Goal: Information Seeking & Learning: Learn about a topic

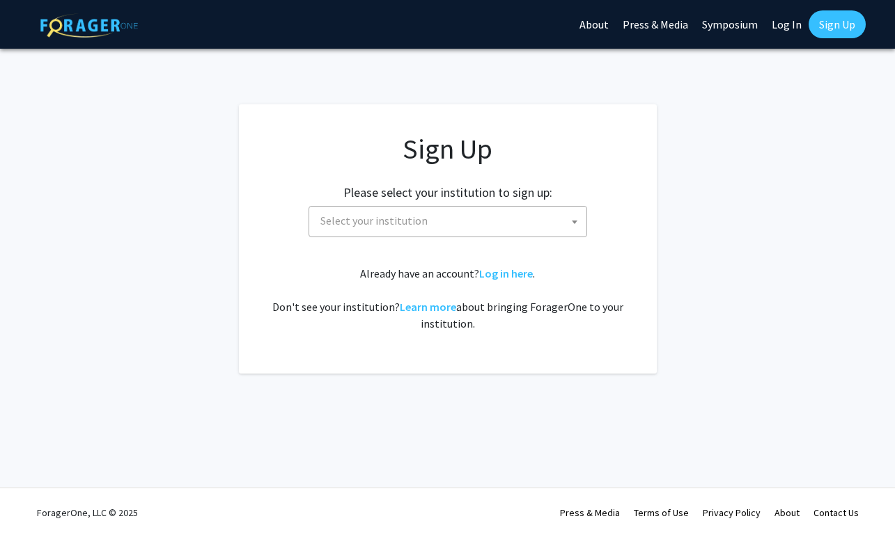
click at [501, 227] on span "Select your institution" at bounding box center [451, 221] width 272 height 29
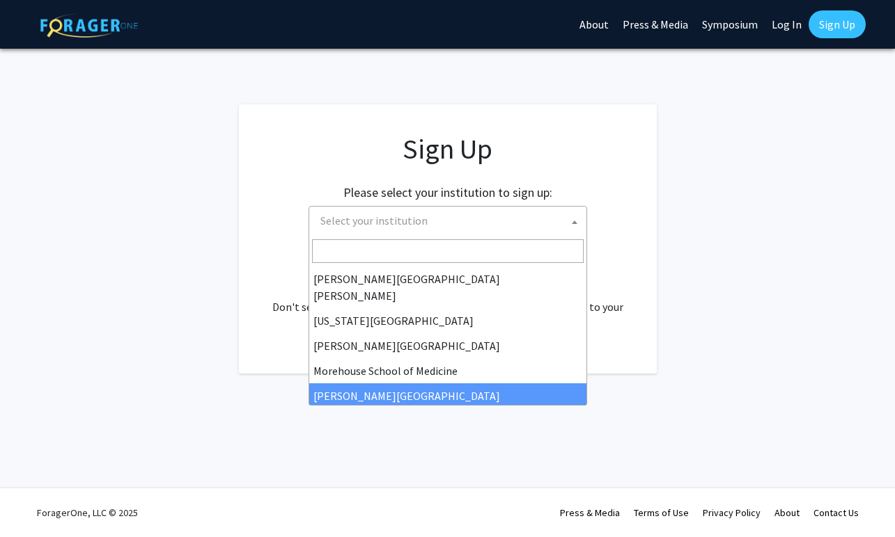
scroll to position [269, 0]
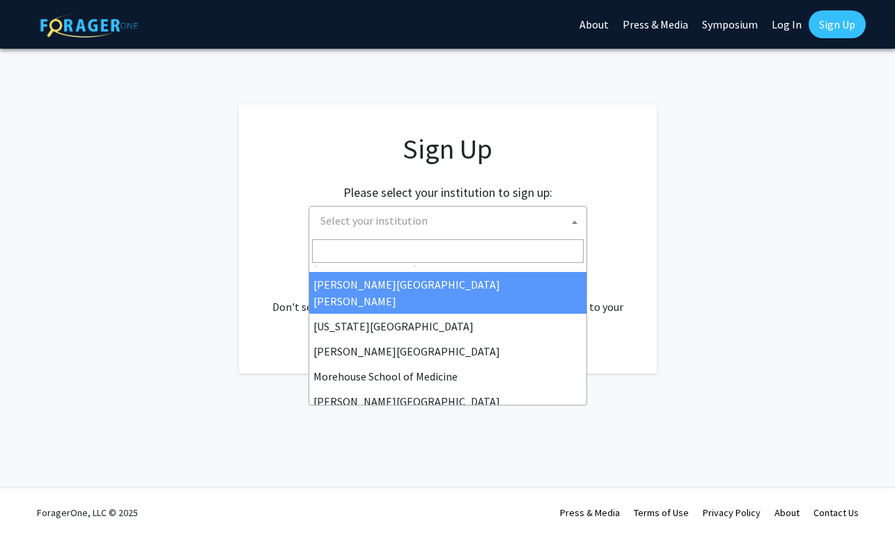
select select "1"
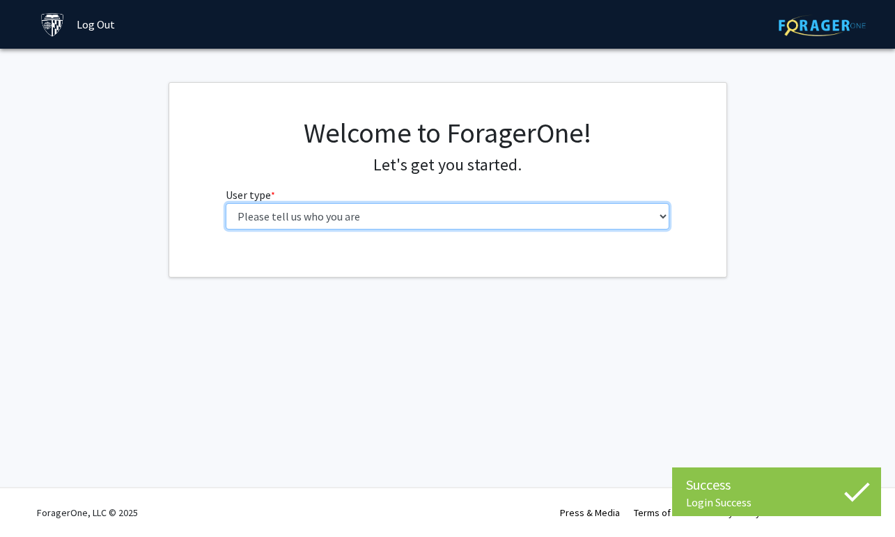
select select "2: masters"
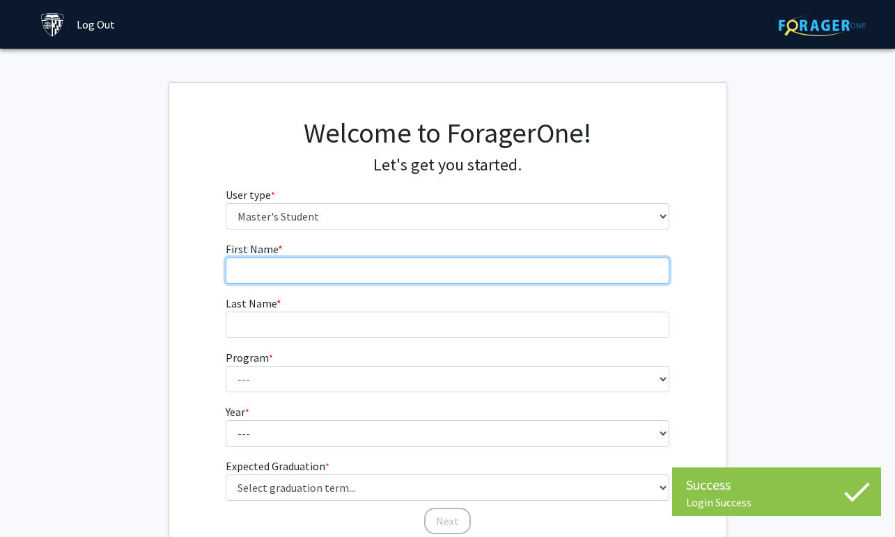
click at [434, 270] on input "First Name * required" at bounding box center [448, 271] width 444 height 26
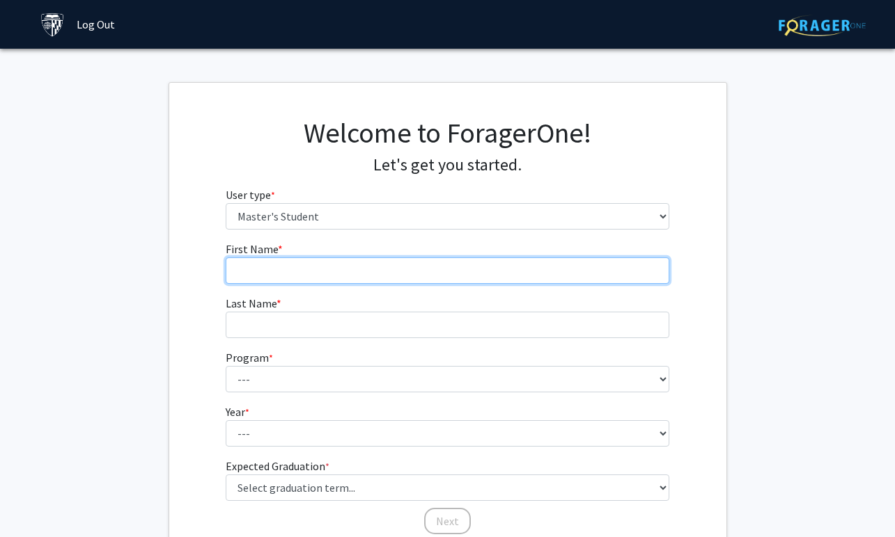
type input "[PERSON_NAME]"
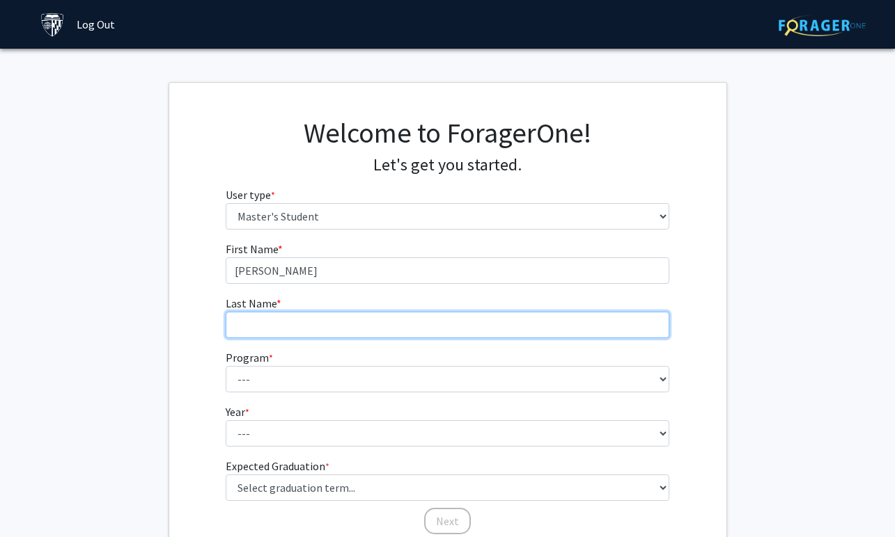
type input "[PERSON_NAME]"
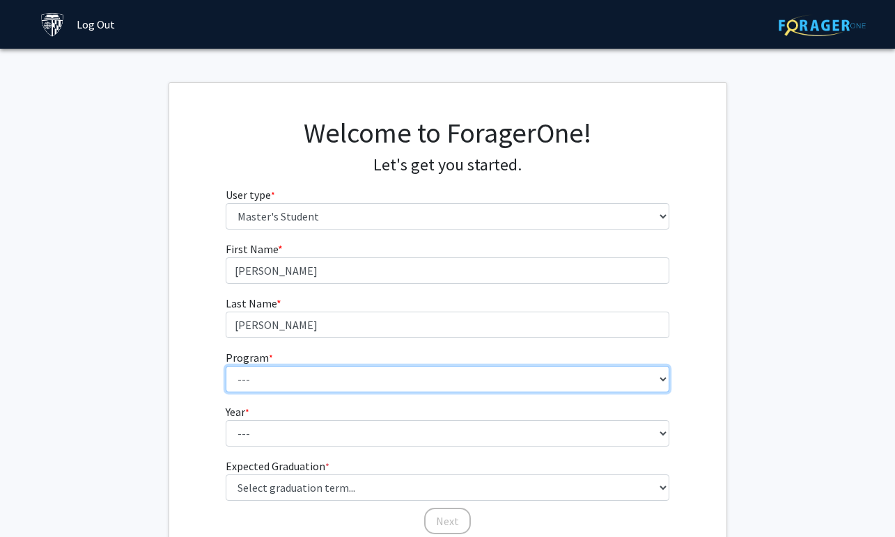
select select "26: 18"
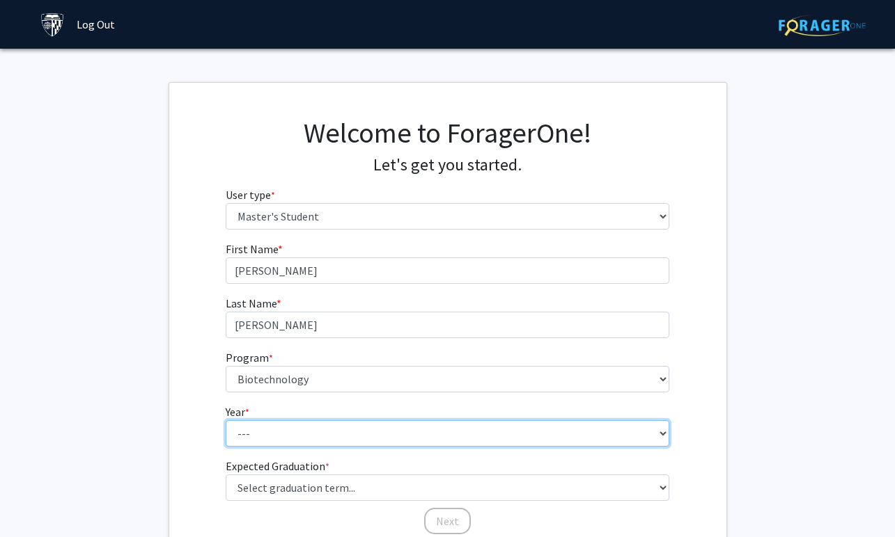
select select "1: first_year"
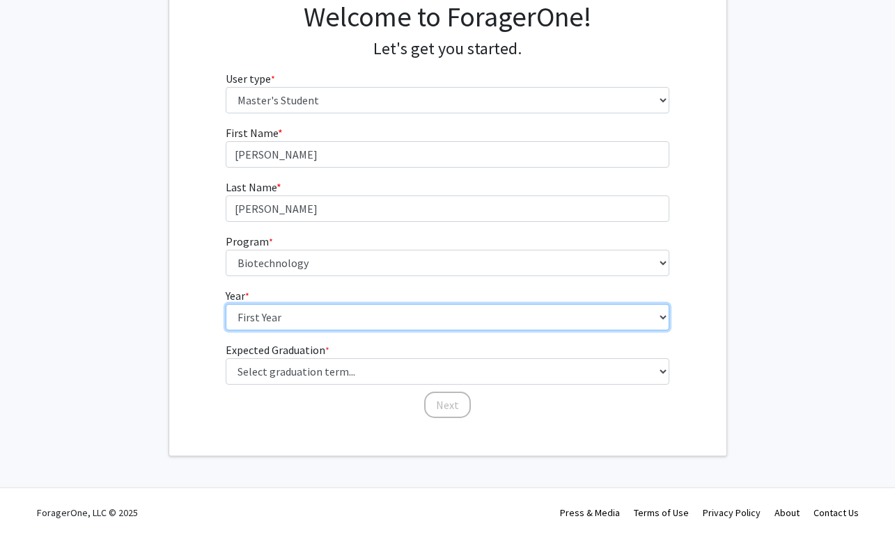
scroll to position [116, 0]
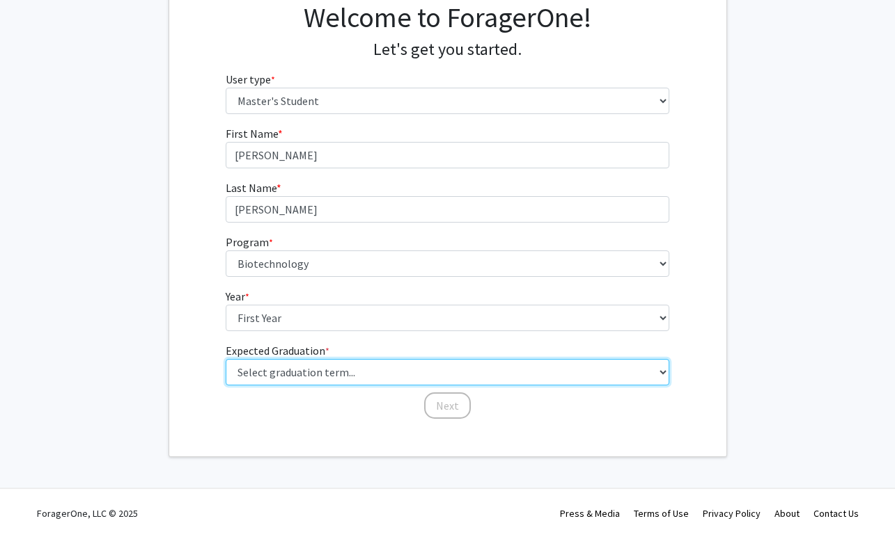
select select "9: spring_2027"
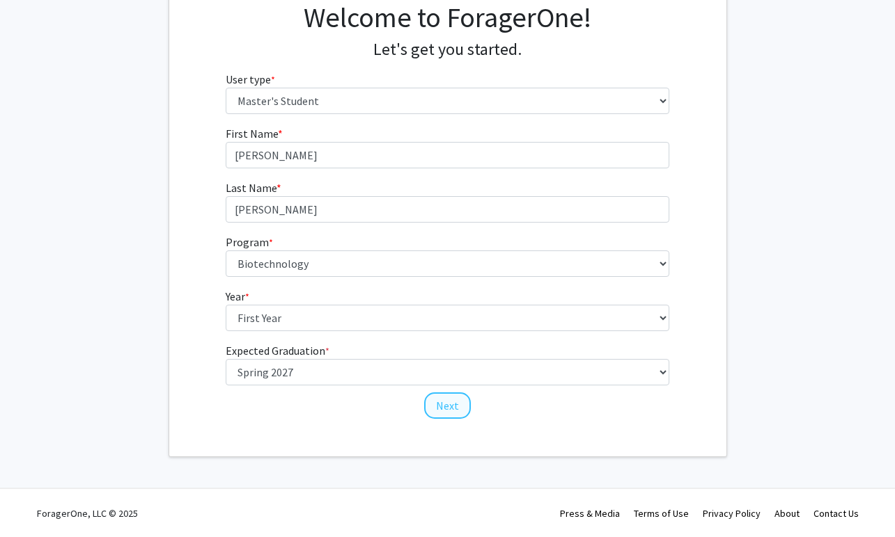
click at [444, 408] on button "Next" at bounding box center [447, 406] width 47 height 26
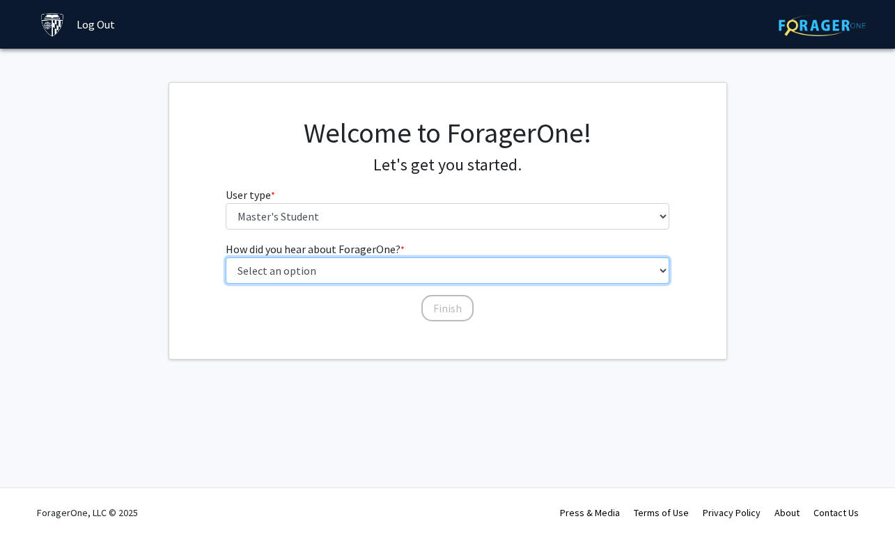
select select "3: university_website"
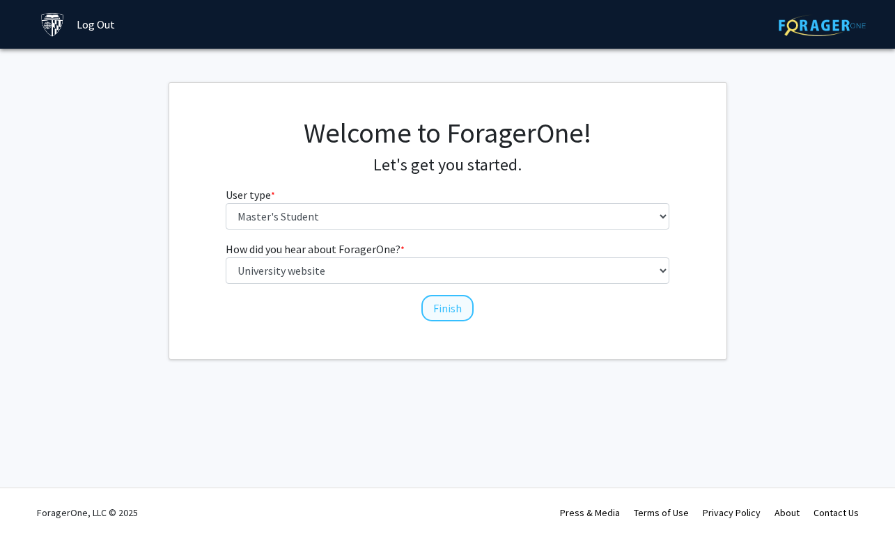
click at [455, 311] on button "Finish" at bounding box center [447, 308] width 52 height 26
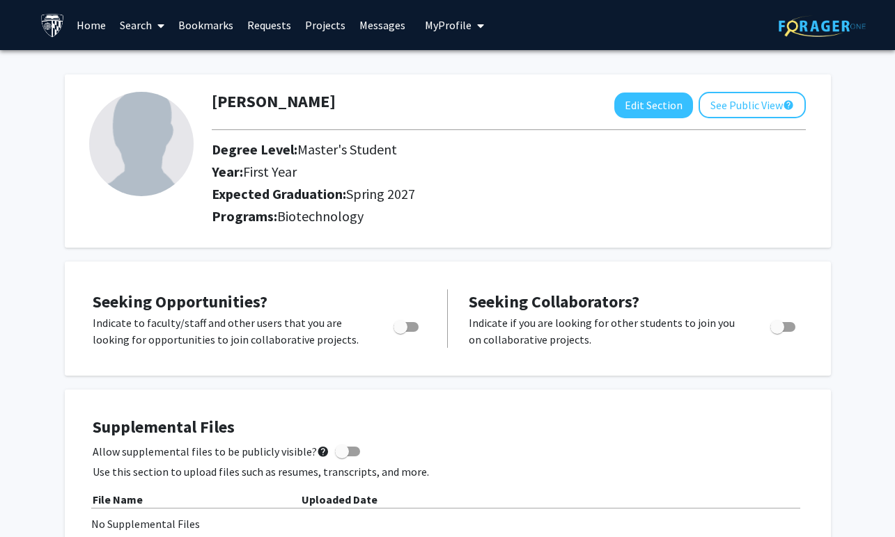
click at [158, 29] on icon at bounding box center [160, 25] width 7 height 11
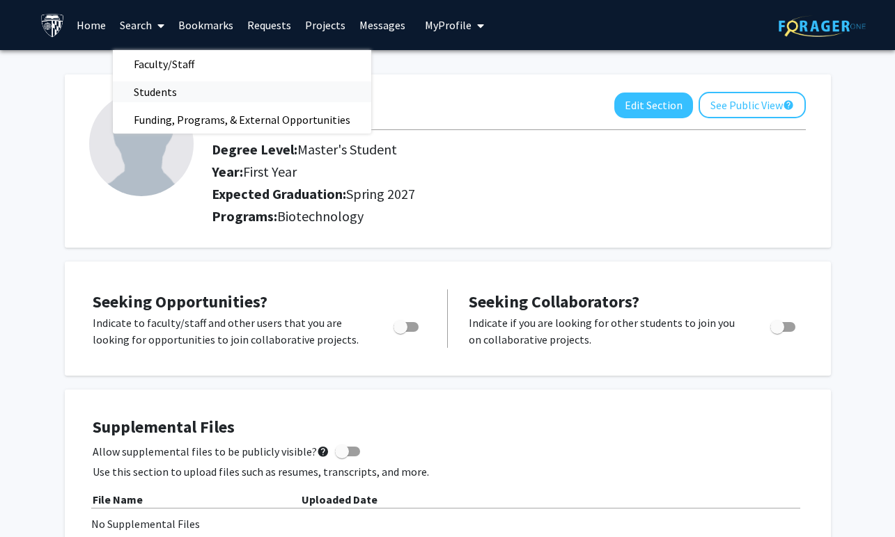
click at [166, 92] on span "Students" at bounding box center [155, 92] width 85 height 28
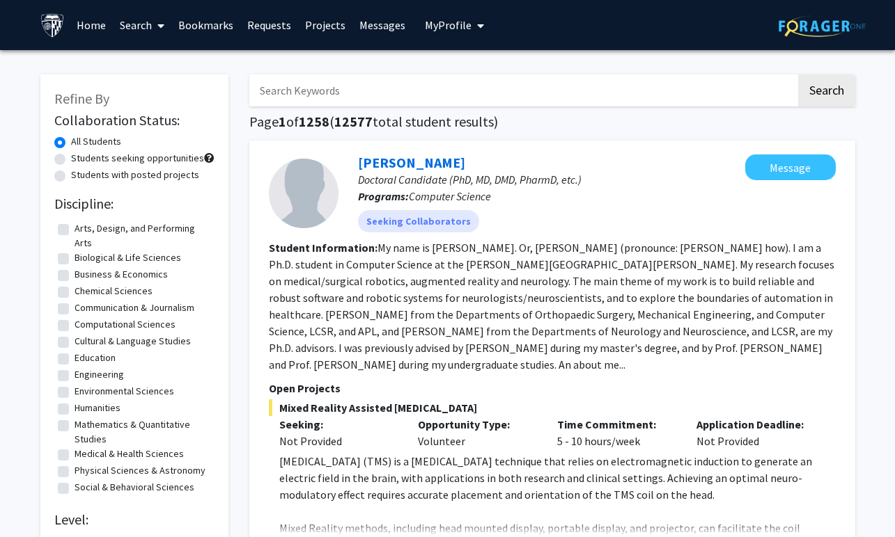
click at [311, 107] on input "Search Keywords" at bounding box center [522, 90] width 547 height 32
click at [327, 28] on link "Projects" at bounding box center [325, 25] width 54 height 49
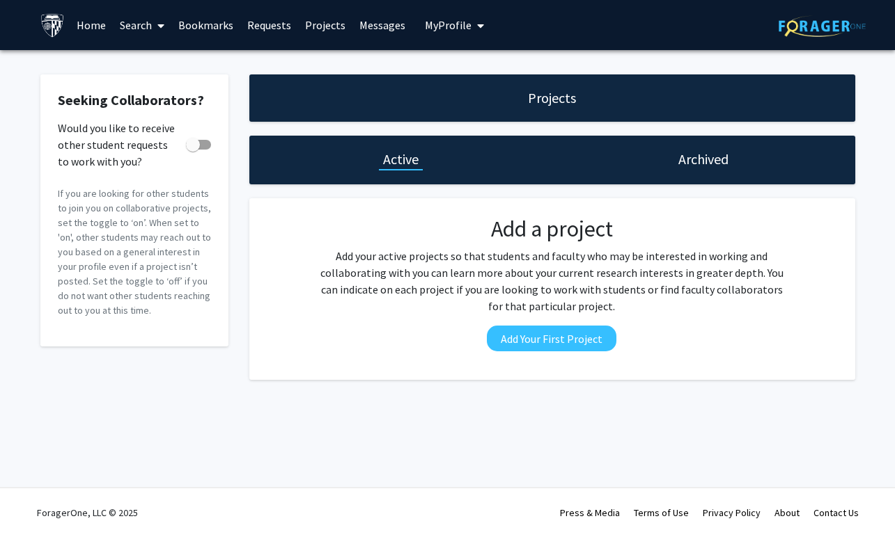
click at [155, 22] on span at bounding box center [158, 25] width 13 height 49
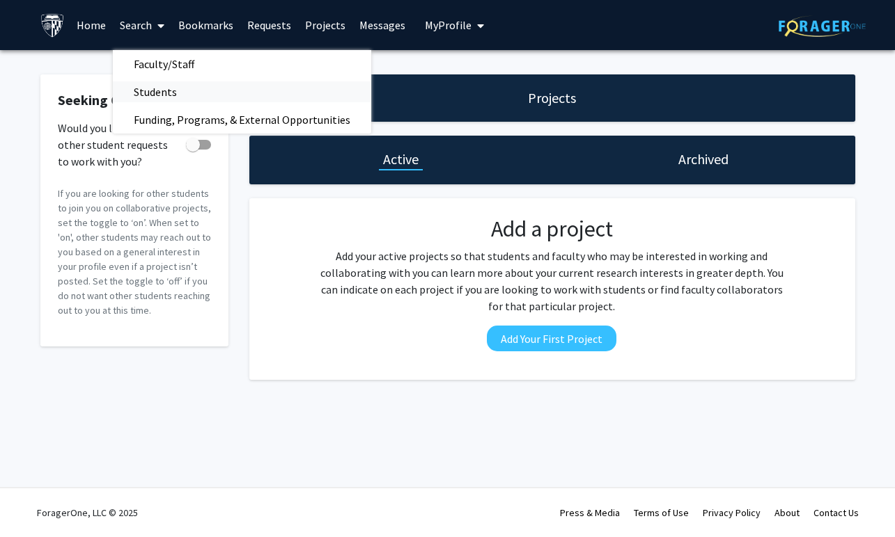
click at [159, 90] on span "Students" at bounding box center [155, 92] width 85 height 28
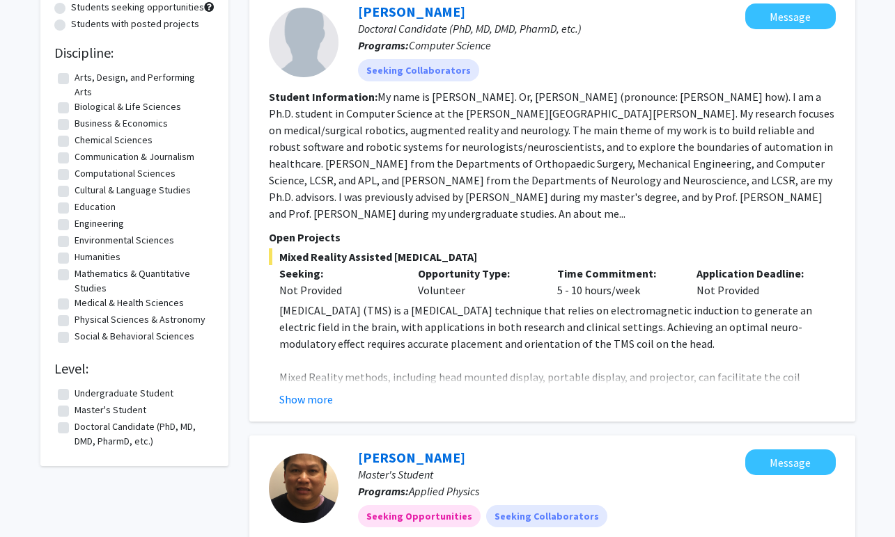
scroll to position [151, 0]
click at [109, 108] on label "Biological & Life Sciences" at bounding box center [127, 107] width 107 height 15
click at [84, 108] on input "Biological & Life Sciences" at bounding box center [78, 104] width 9 height 9
checkbox input "true"
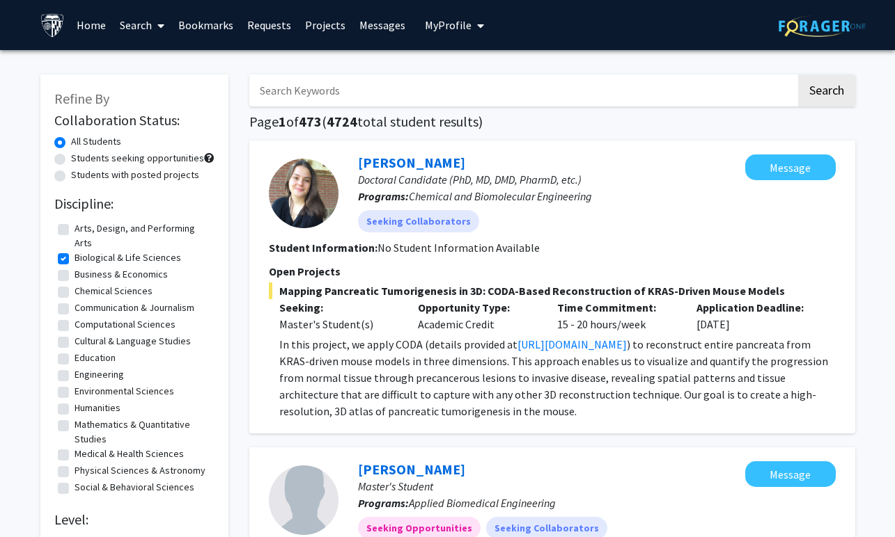
click at [77, 456] on label "Medical & Health Sciences" at bounding box center [128, 454] width 109 height 15
click at [77, 456] on input "Medical & Health Sciences" at bounding box center [78, 451] width 9 height 9
checkbox input "true"
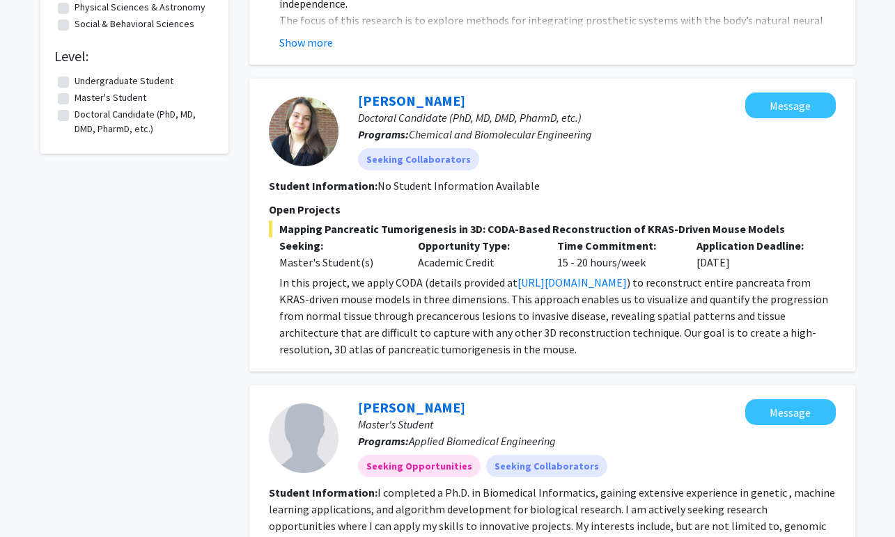
scroll to position [464, 0]
click at [109, 100] on label "Master's Student" at bounding box center [110, 98] width 72 height 15
click at [84, 100] on input "Master's Student" at bounding box center [78, 95] width 9 height 9
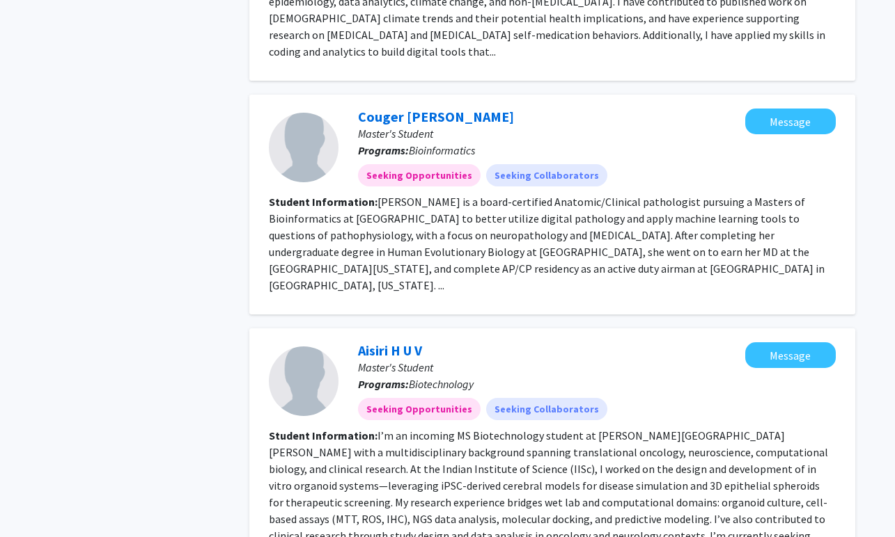
scroll to position [1787, 0]
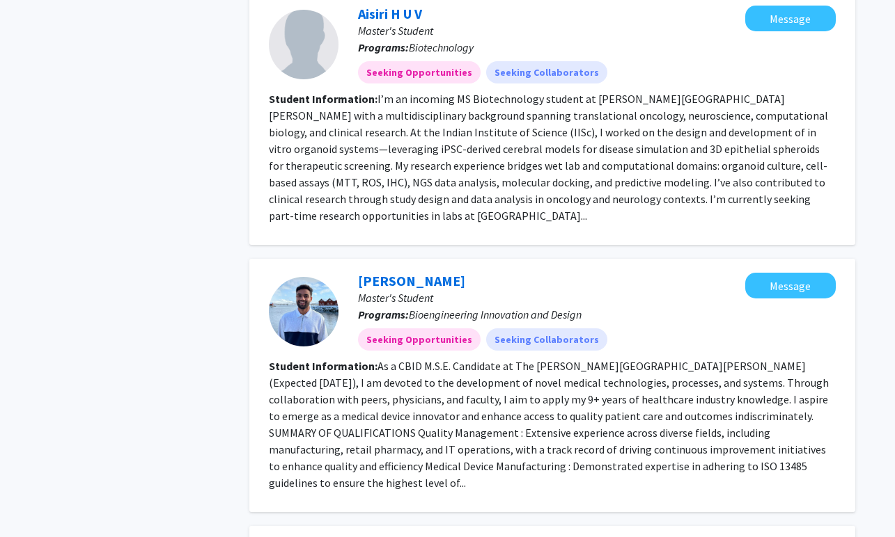
click at [290, 376] on section "Student Information: As a CBID M.S.E. Candidate at The Johns Hopkins University…" at bounding box center [552, 425] width 567 height 134
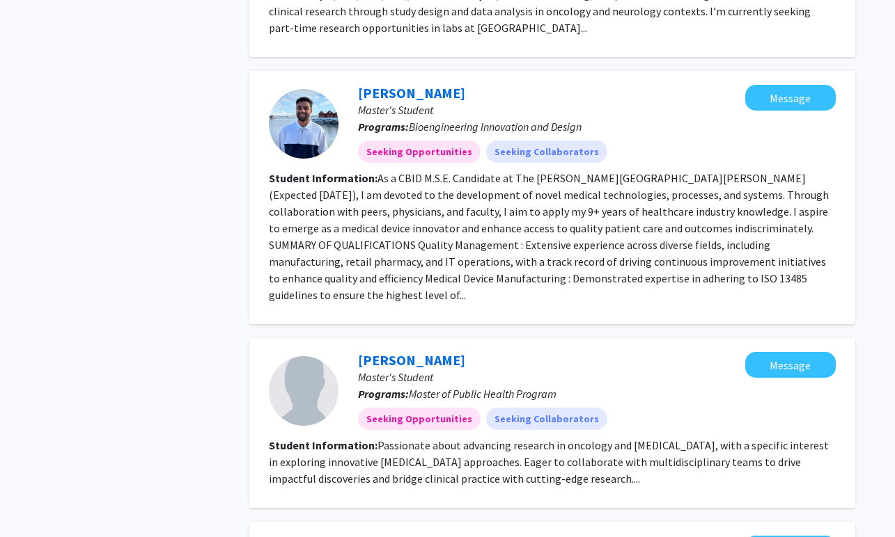
scroll to position [2241, 0]
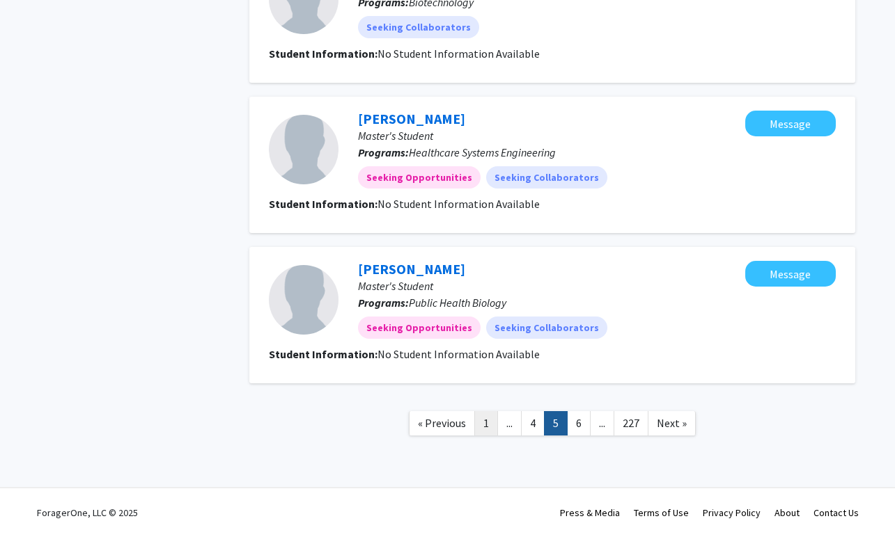
scroll to position [1265, 0]
click at [489, 425] on link "1" at bounding box center [486, 423] width 24 height 24
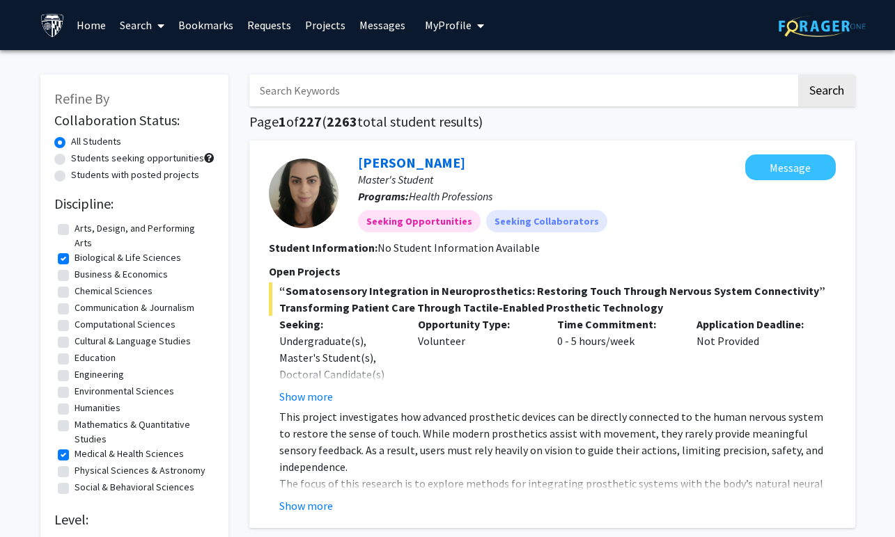
click at [461, 486] on p "The focus of this research is to explore methods for integrating prosthetic sys…" at bounding box center [557, 509] width 556 height 67
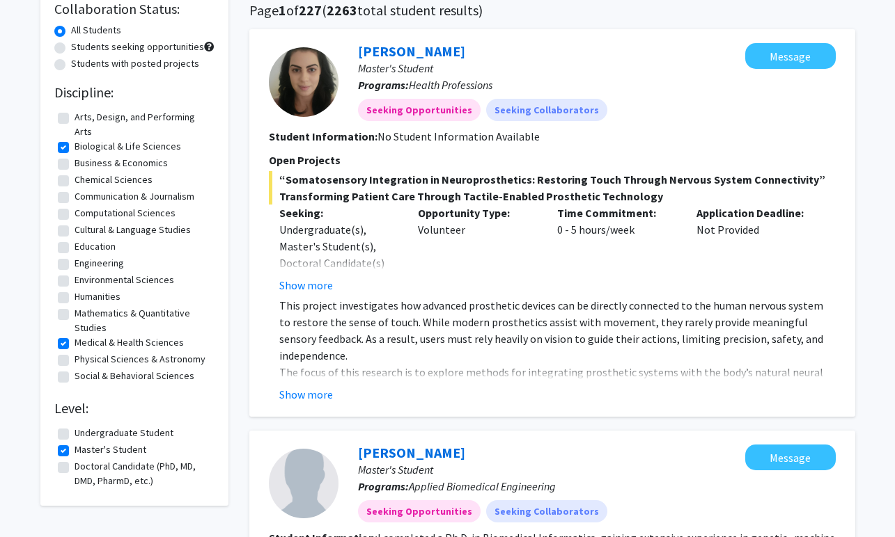
click at [74, 455] on label "Master's Student" at bounding box center [110, 450] width 72 height 15
click at [74, 452] on input "Master's Student" at bounding box center [78, 447] width 9 height 9
checkbox input "false"
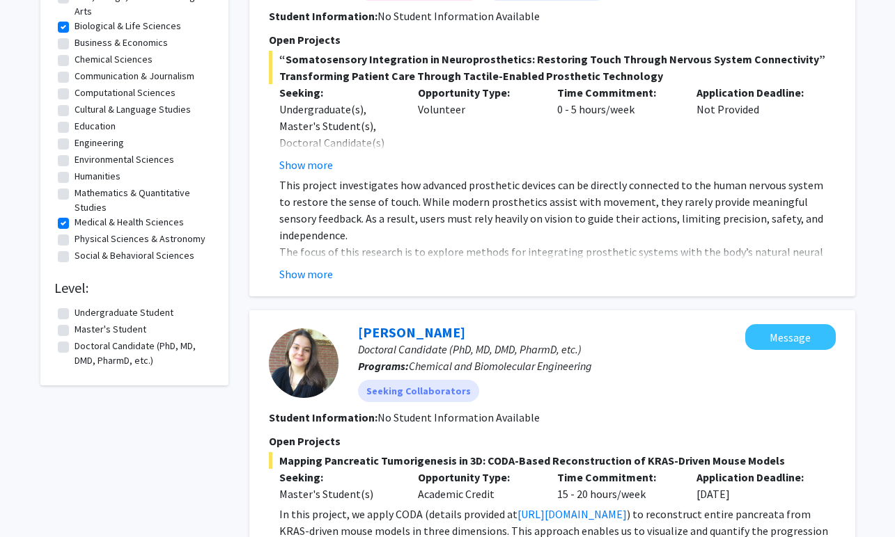
click at [95, 353] on label "Doctoral Candidate (PhD, MD, DMD, PharmD, etc.)" at bounding box center [142, 353] width 136 height 29
click at [84, 348] on input "Doctoral Candidate (PhD, MD, DMD, PharmD, etc.)" at bounding box center [78, 343] width 9 height 9
checkbox input "true"
